Goal: Find specific page/section: Find specific page/section

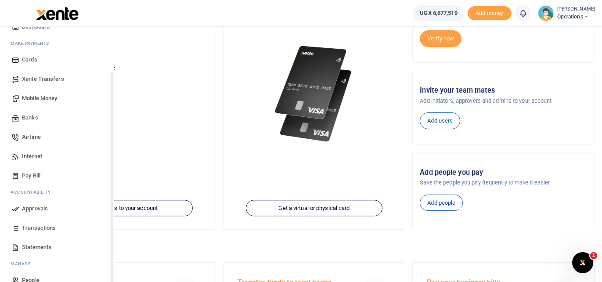
scroll to position [51, 0]
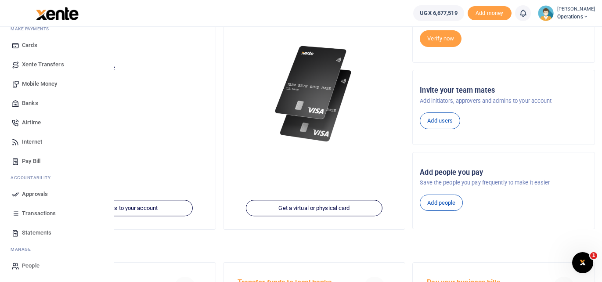
click at [40, 233] on span "Statements" at bounding box center [36, 232] width 29 height 9
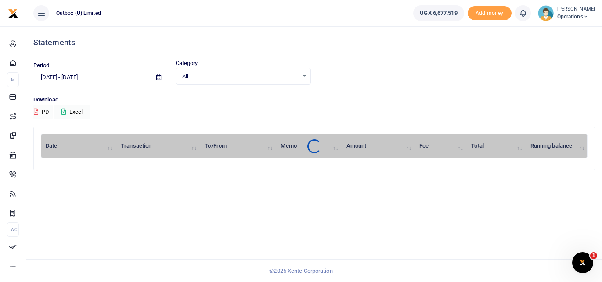
click at [37, 112] on icon at bounding box center [36, 112] width 4 height 6
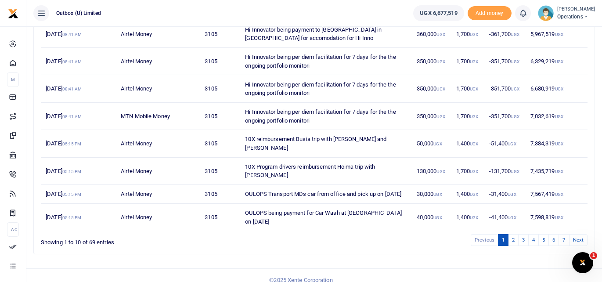
scroll to position [173, 0]
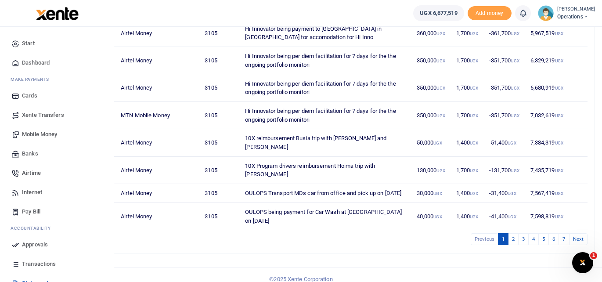
click at [49, 15] on img at bounding box center [57, 13] width 43 height 13
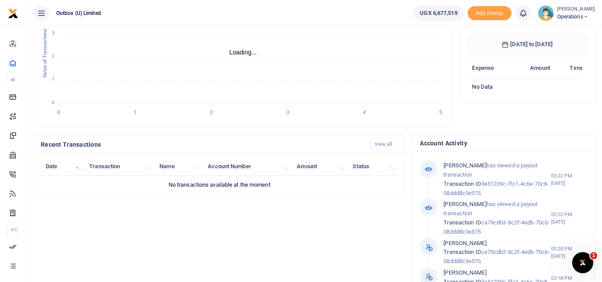
scroll to position [237, 0]
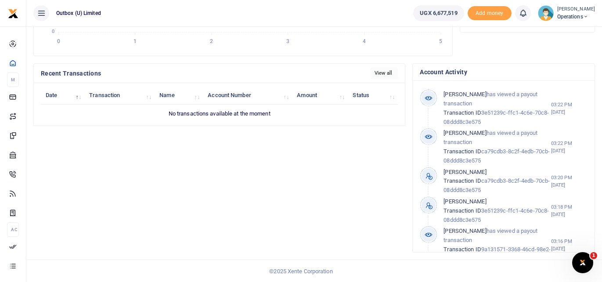
click at [382, 72] on link "View all" at bounding box center [385, 73] width 28 height 12
